Goal: Task Accomplishment & Management: Use online tool/utility

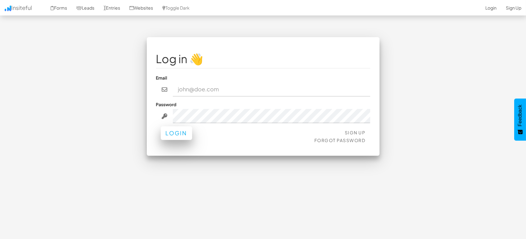
type input "[EMAIL_ADDRESS][DOMAIN_NAME]"
click at [176, 136] on button "Login" at bounding box center [176, 134] width 31 height 14
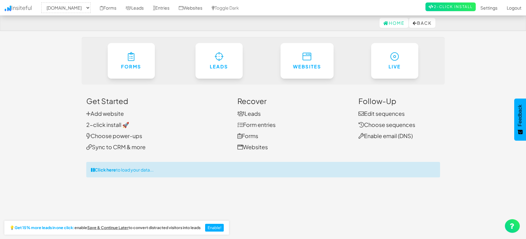
select select "1505"
click at [163, 9] on link "Entries" at bounding box center [161, 8] width 26 height 16
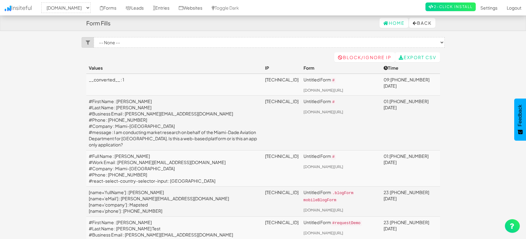
select select "1505"
click at [142, 8] on link "Leads" at bounding box center [134, 8] width 27 height 16
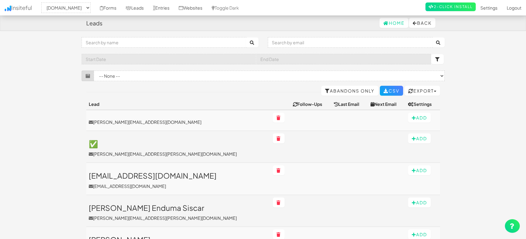
select select "1505"
click at [166, 9] on link "Entries" at bounding box center [161, 8] width 26 height 16
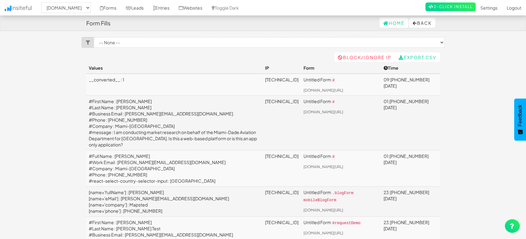
select select "1505"
